Goal: Check status: Check status

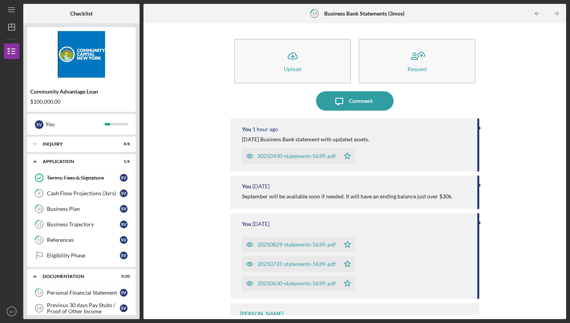
scroll to position [124, 0]
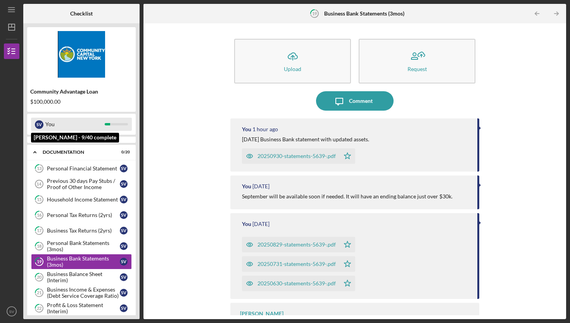
click at [61, 123] on div "You" at bounding box center [74, 124] width 59 height 13
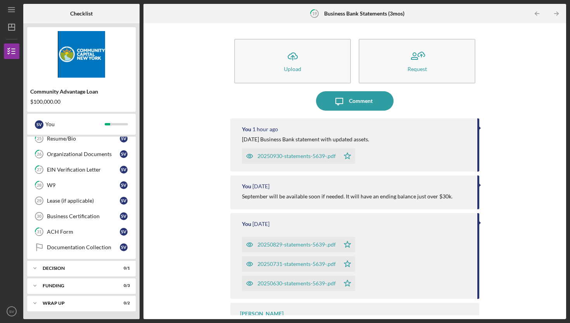
scroll to position [0, 0]
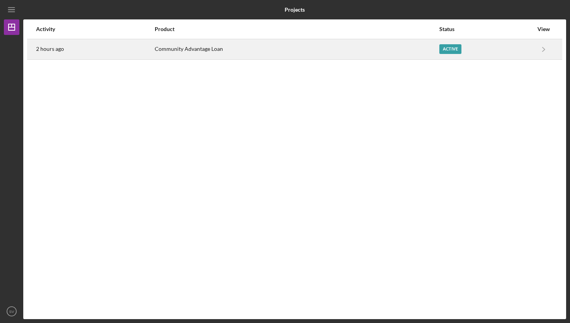
click at [451, 48] on div "Active" at bounding box center [451, 49] width 22 height 10
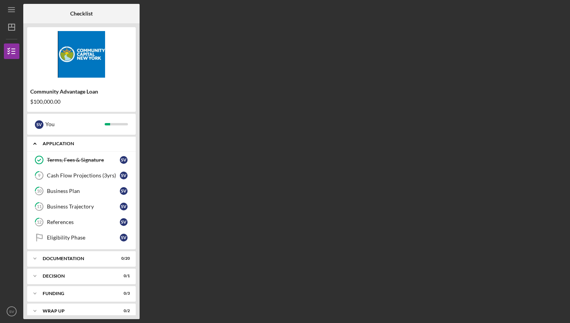
scroll to position [26, 0]
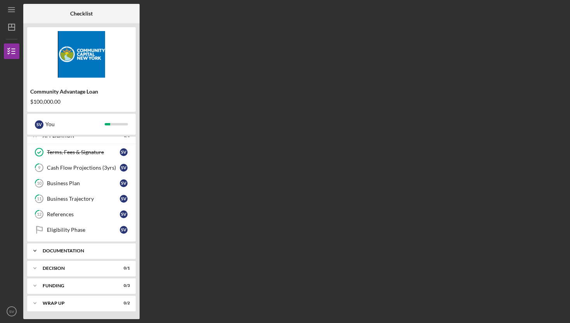
click at [69, 248] on div "Documentation" at bounding box center [84, 250] width 83 height 5
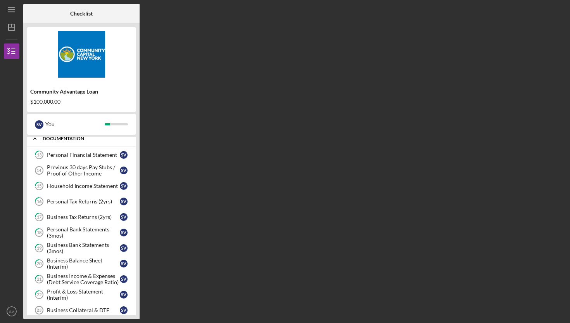
scroll to position [139, 0]
click at [69, 248] on div "Business Bank Statements (3mos)" at bounding box center [83, 247] width 73 height 12
